Goal: Task Accomplishment & Management: Complete application form

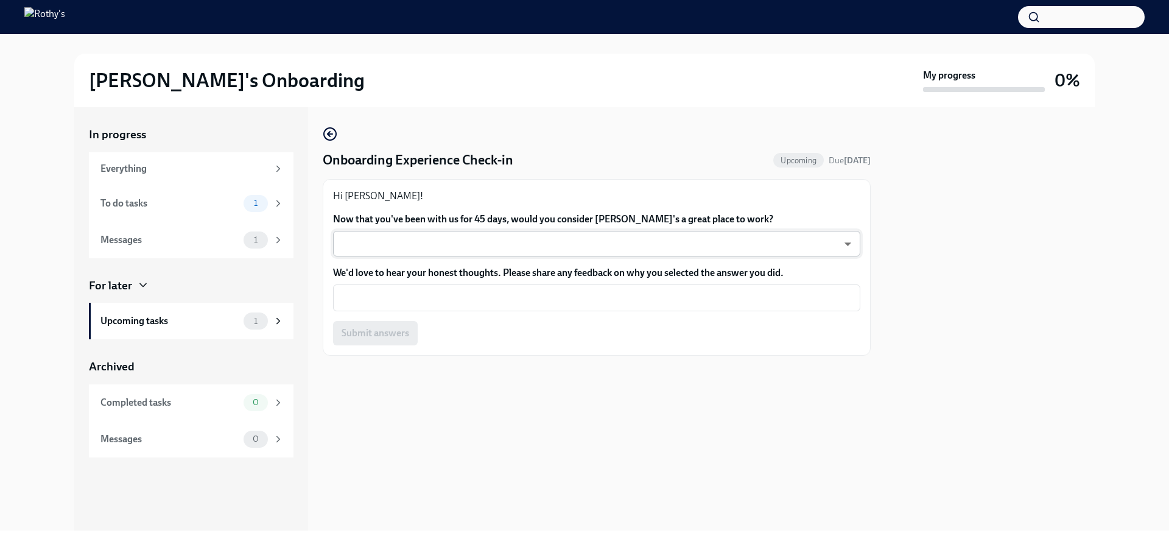
click at [430, 237] on body "[PERSON_NAME]'s Onboarding My progress 0% In progress Everything To do tasks 1 …" at bounding box center [584, 272] width 1169 height 544
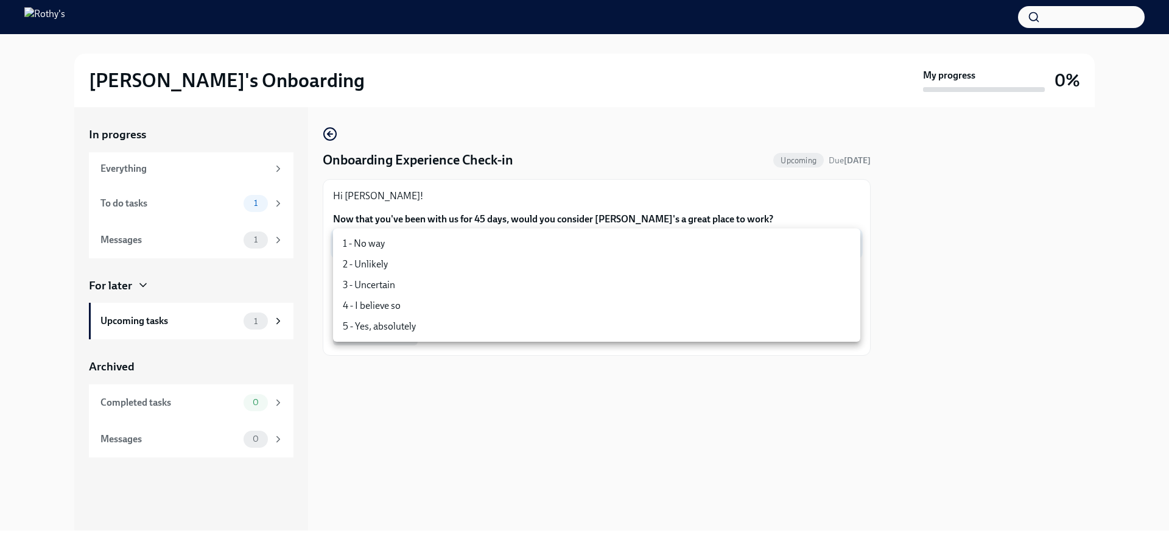
click at [441, 181] on div at bounding box center [584, 272] width 1169 height 544
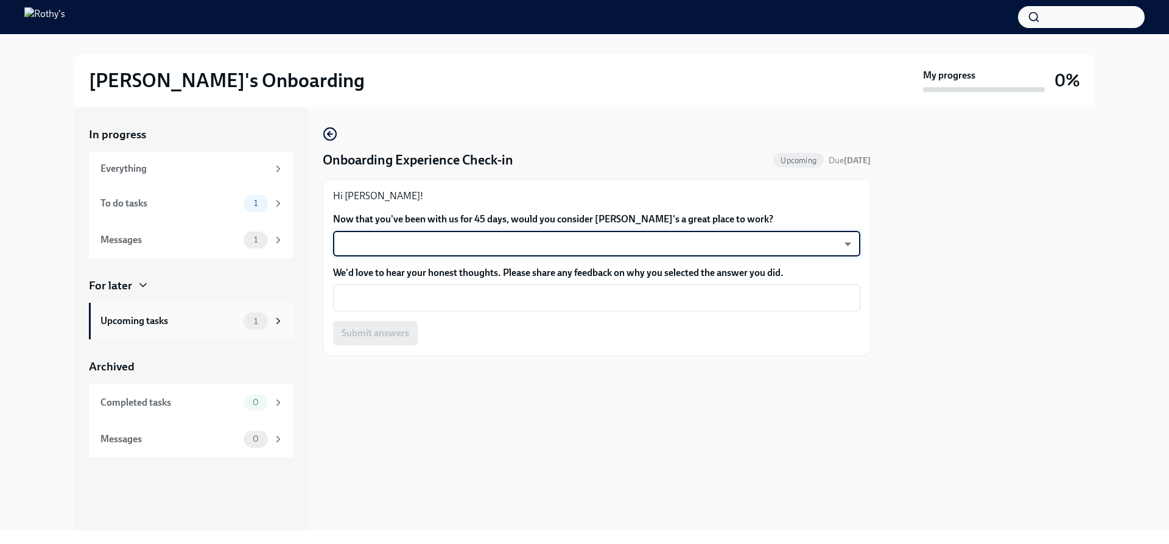
click at [170, 323] on div "Upcoming tasks" at bounding box center [169, 320] width 138 height 13
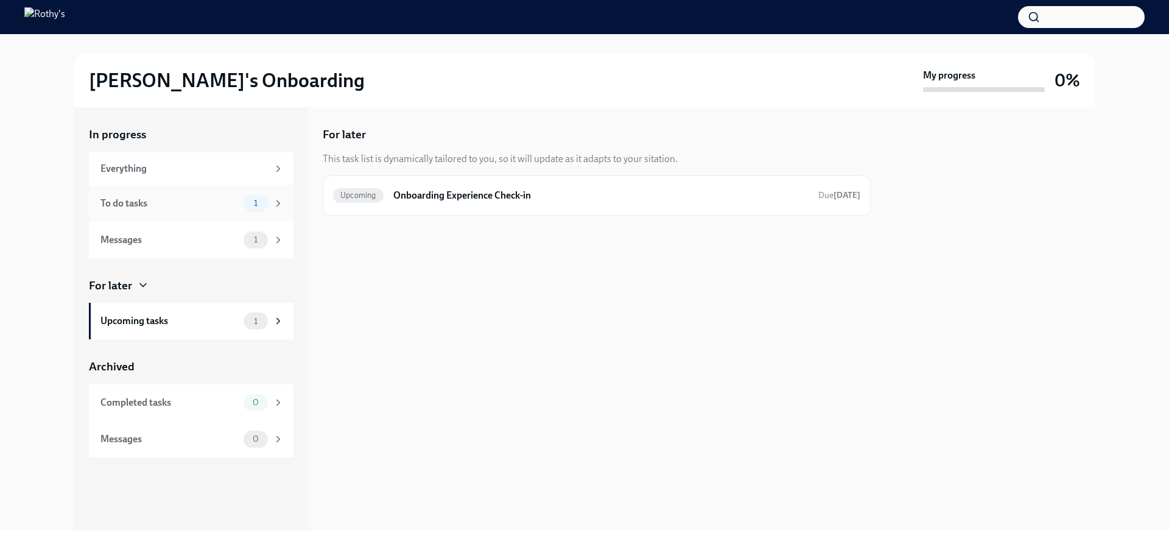
click at [197, 215] on div "To do tasks 1" at bounding box center [191, 203] width 205 height 37
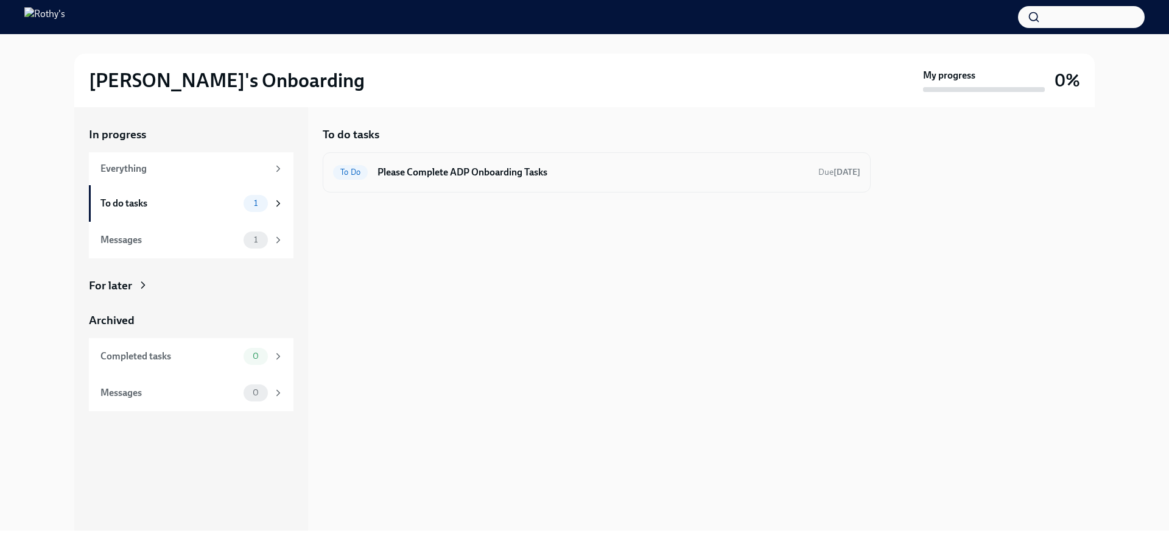
click at [427, 178] on h6 "Please Complete ADP Onboarding Tasks" at bounding box center [592, 172] width 431 height 13
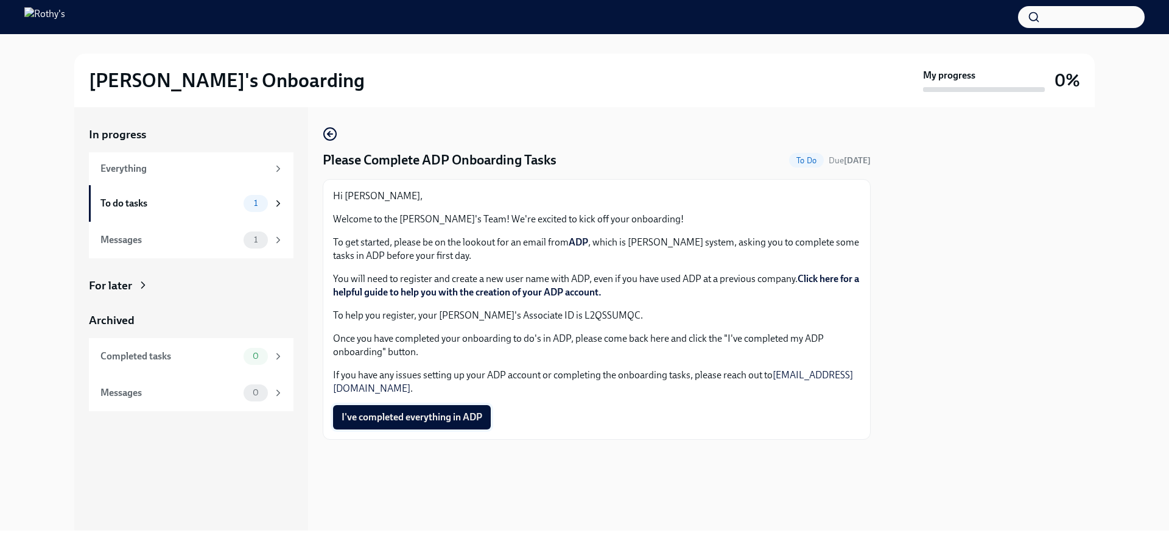
click at [404, 423] on span "I've completed everything in ADP" at bounding box center [411, 417] width 141 height 12
click at [815, 279] on link "Click here for a helpful guide to help you with the creation of your ADP accoun…" at bounding box center [596, 285] width 526 height 25
click at [208, 243] on div "Messages" at bounding box center [169, 240] width 138 height 13
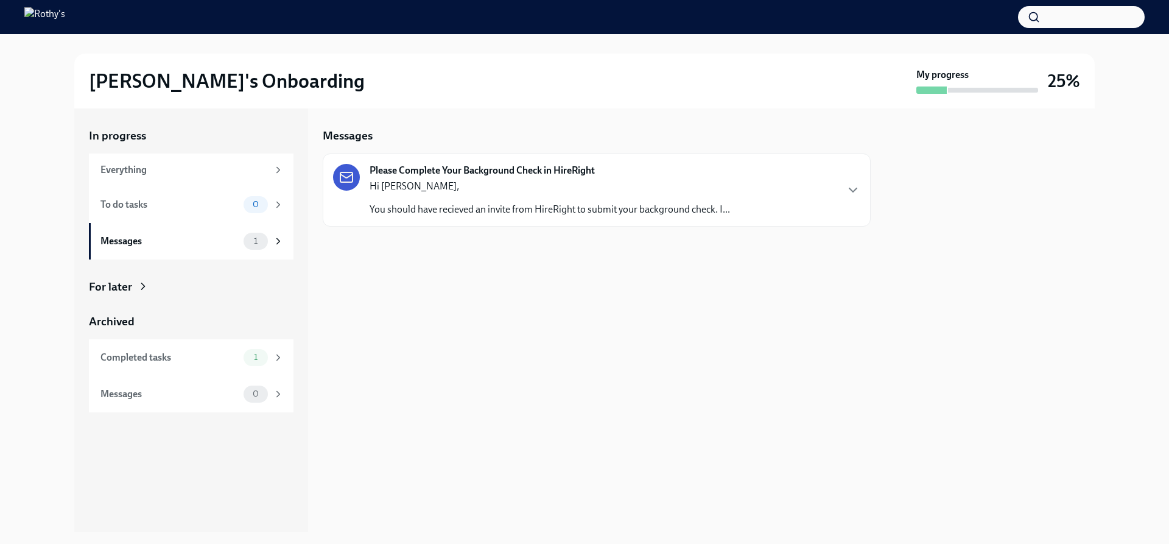
click at [575, 212] on p "You should have recieved an invite from HireRight to submit your background che…" at bounding box center [549, 209] width 360 height 13
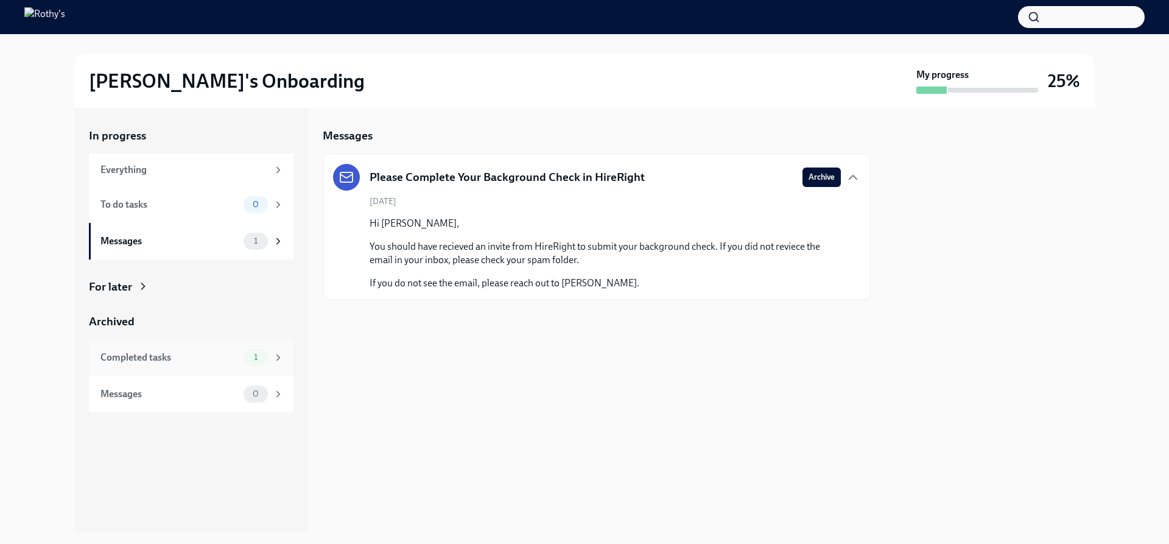
click at [156, 365] on div "Completed tasks 1" at bounding box center [191, 357] width 183 height 17
